Goal: Task Accomplishment & Management: Complete application form

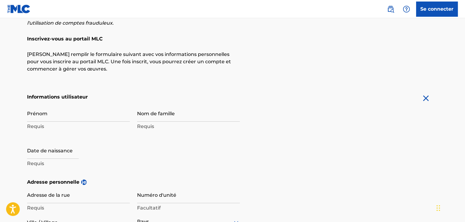
scroll to position [62, 0]
click at [53, 115] on input "Prénom" at bounding box center [78, 113] width 103 height 17
type input "[PERSON_NAME]"
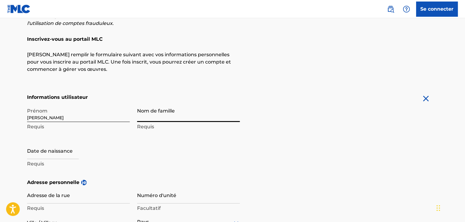
click at [167, 116] on input "Nom de famille" at bounding box center [188, 113] width 103 height 17
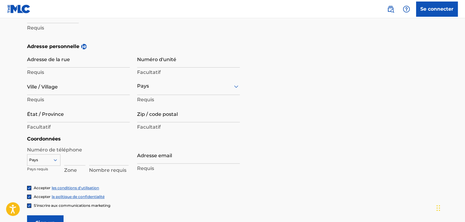
scroll to position [199, 0]
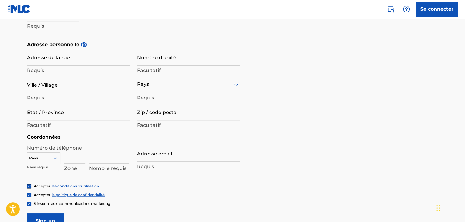
type input "BIZENZO"
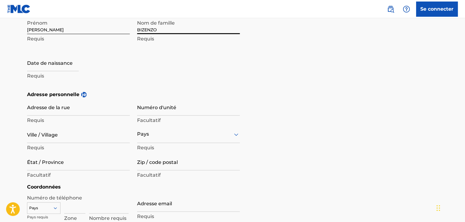
scroll to position [140, 0]
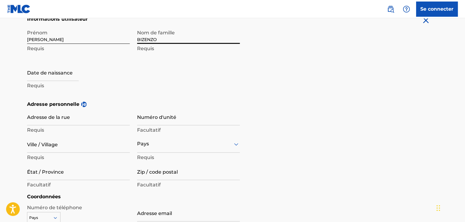
click at [34, 71] on input "text" at bounding box center [53, 72] width 52 height 17
select select "7"
select select "2025"
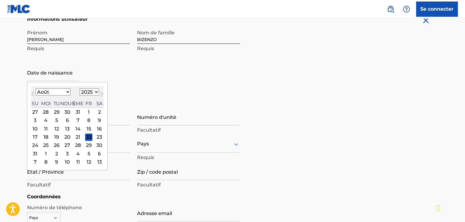
click at [67, 94] on select "[PERSON_NAME] Mars Avril Peut Juin Juillet Août Septembre Octobre Novembre Déce…" at bounding box center [53, 91] width 35 height 7
select select "6"
click at [36, 88] on select "[PERSON_NAME] Mars Avril Peut Juin Juillet Août Septembre Octobre Novembre Déce…" at bounding box center [53, 91] width 35 height 7
click at [88, 94] on select "1900 1901 1902 1903 1904 1905 1906 1907 1908 1909 1910 1911 1912 1913 1914 1915…" at bounding box center [89, 91] width 19 height 7
select select "1994"
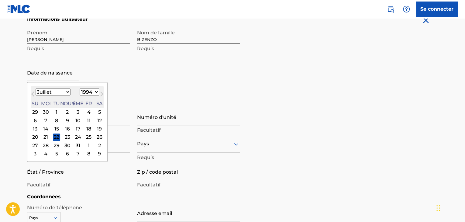
click at [80, 88] on select "1900 1901 1902 1903 1904 1905 1906 1907 1908 1909 1910 1911 1912 1913 1914 1915…" at bounding box center [89, 91] width 19 height 7
click at [35, 152] on div "31" at bounding box center [35, 153] width 7 height 7
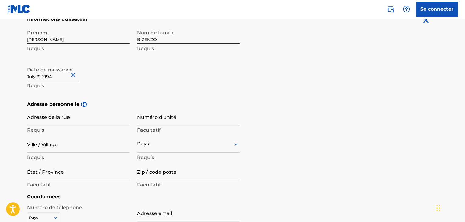
click at [64, 120] on input "Adresse de la rue" at bounding box center [78, 116] width 103 height 17
type input "[STREET_ADDRESS][PERSON_NAME]"
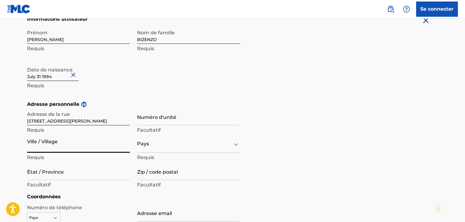
drag, startPoint x: 83, startPoint y: 148, endPoint x: 67, endPoint y: 147, distance: 15.3
click at [67, 147] on input "Ville / Village" at bounding box center [78, 143] width 103 height 17
type input "[GEOGRAPHIC_DATA]"
click at [157, 147] on div "Pays" at bounding box center [188, 143] width 103 height 17
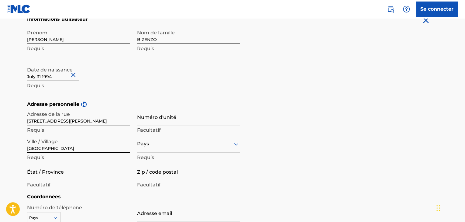
scroll to position [162, 0]
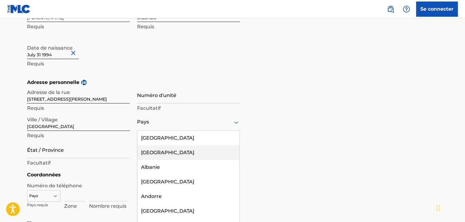
type input "C"
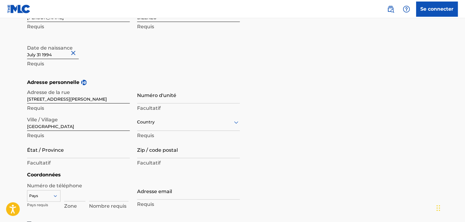
click at [210, 123] on div "C" at bounding box center [188, 122] width 103 height 8
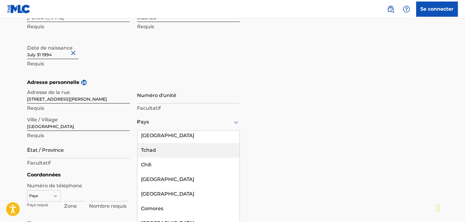
scroll to position [581, 0]
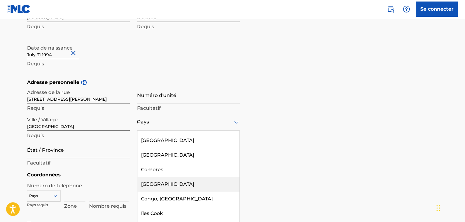
click at [150, 181] on font "[GEOGRAPHIC_DATA]" at bounding box center [167, 184] width 53 height 6
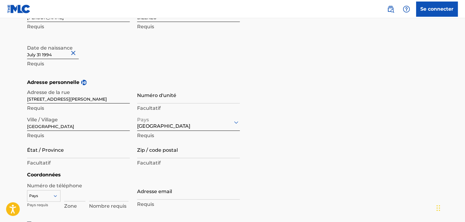
click at [52, 197] on div "Pays" at bounding box center [43, 194] width 33 height 9
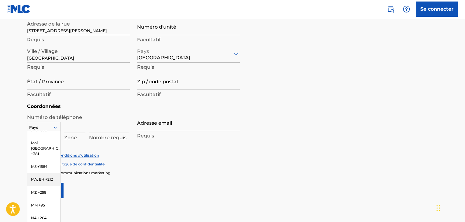
scroll to position [1703, 0]
click at [46, 125] on div at bounding box center [43, 127] width 33 height 7
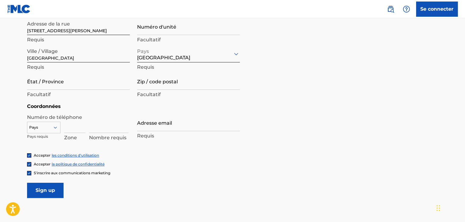
click at [74, 131] on input at bounding box center [74, 124] width 21 height 17
click at [146, 129] on input "Adresse email" at bounding box center [188, 122] width 103 height 17
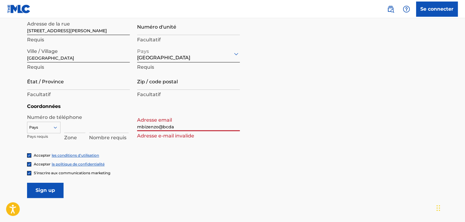
type input "[EMAIL_ADDRESS][DOMAIN_NAME]"
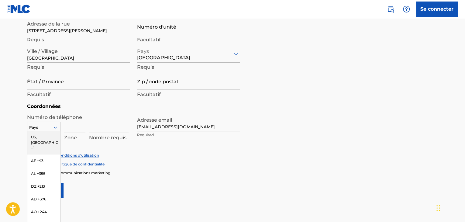
click at [55, 126] on icon at bounding box center [55, 127] width 5 height 5
click at [38, 127] on div at bounding box center [43, 127] width 33 height 7
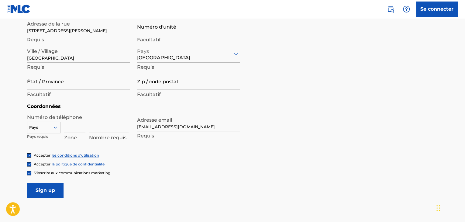
click at [38, 127] on div at bounding box center [43, 127] width 33 height 7
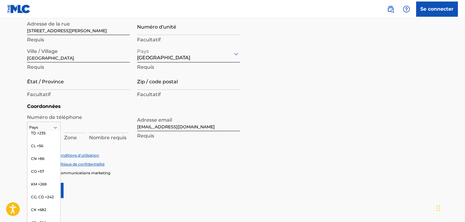
scroll to position [510, 0]
click at [34, 182] on font "CG, CD +242" at bounding box center [42, 184] width 23 height 5
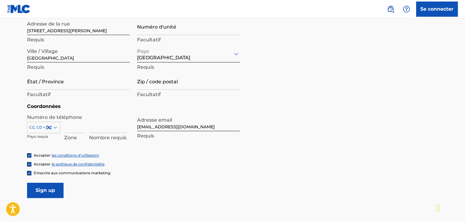
click at [75, 126] on input at bounding box center [74, 124] width 21 height 17
type input "0"
type input "2"
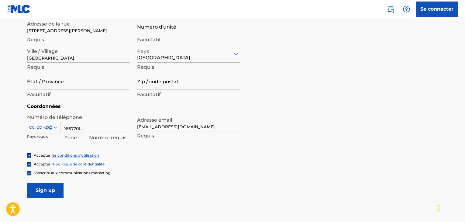
type input "066770166"
click at [102, 130] on input at bounding box center [109, 124] width 40 height 17
click at [204, 157] on div "Accepter les conditions d'utilisation" at bounding box center [232, 155] width 411 height 5
click at [39, 181] on form "Informations utilisateur Prénom Mitch Requis Nom de famille BIZENZO Requis Date…" at bounding box center [232, 61] width 411 height 273
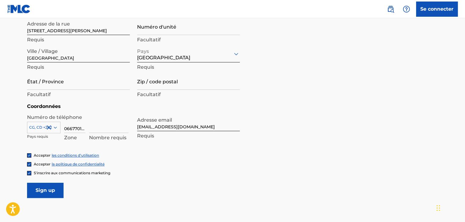
click at [38, 190] on input "S'inscrire" at bounding box center [45, 190] width 36 height 15
click at [94, 129] on input at bounding box center [109, 124] width 40 height 17
type input "06"
click at [82, 127] on input "066770166" at bounding box center [74, 124] width 21 height 17
click at [97, 128] on input "06" at bounding box center [109, 124] width 40 height 17
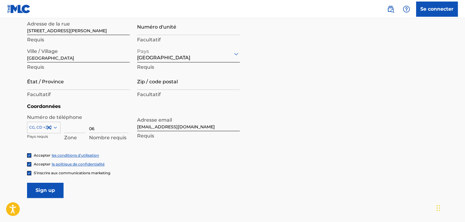
click at [70, 131] on input at bounding box center [74, 124] width 21 height 17
type input "242"
click at [101, 131] on input "06" at bounding box center [109, 124] width 40 height 17
type input "066770166"
click at [232, 158] on div "Accepter les conditions d'utilisation Accepter la politique de confidentialité …" at bounding box center [232, 164] width 411 height 23
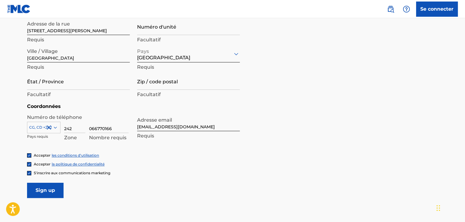
click at [55, 185] on input "S'inscrire" at bounding box center [45, 190] width 36 height 15
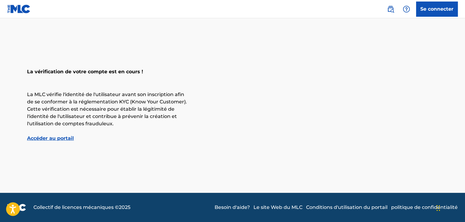
click at [56, 140] on font "Accéder au portail" at bounding box center [50, 138] width 47 height 6
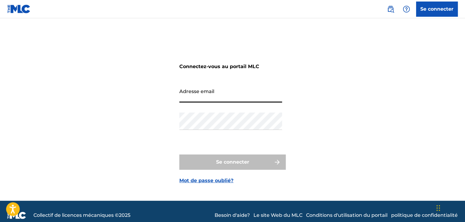
click at [196, 99] on input "Adresse email" at bounding box center [230, 93] width 103 height 17
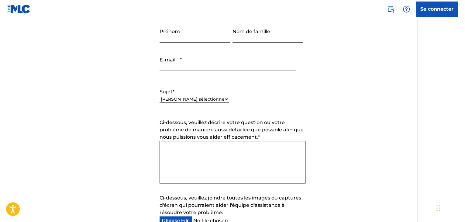
scroll to position [272, 0]
click at [195, 94] on label "Sujet *" at bounding box center [194, 91] width 69 height 7
click at [195, 95] on select "Veuillez sélectionner J'ai besoin d'aide avec mon compte J'ai besoin d'aide pou…" at bounding box center [194, 98] width 69 height 6
click at [186, 98] on select "Veuillez sélectionner J'ai besoin d'aide avec mon compte J'ai besoin d'aide pou…" at bounding box center [194, 98] width 69 height 6
click at [110, 117] on form "Soumettre une demande Délai de réponse typique : dans les heures qui suivent pa…" at bounding box center [232, 120] width 369 height 278
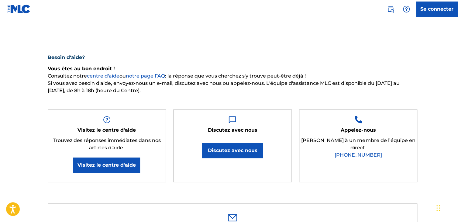
scroll to position [0, 0]
